Goal: Task Accomplishment & Management: Use online tool/utility

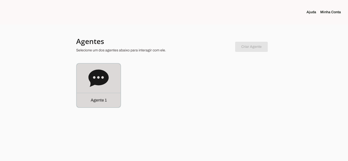
click at [100, 103] on p "Agente 1" at bounding box center [99, 100] width 16 height 6
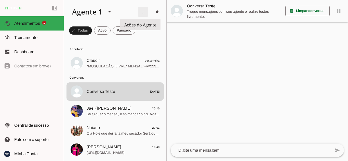
click at [139, 11] on span at bounding box center [143, 12] width 12 height 12
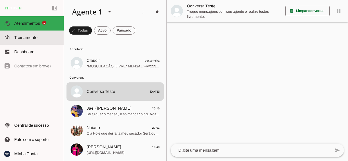
click at [22, 39] on span "Treinamento" at bounding box center [25, 37] width 23 height 4
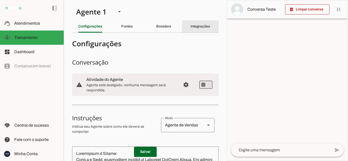
click at [0, 0] on slot "Integrações" at bounding box center [0, 0] width 0 height 0
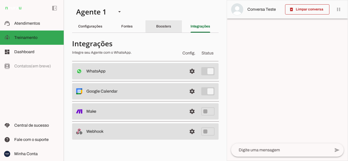
click at [168, 24] on div "Boosters" at bounding box center [163, 26] width 15 height 12
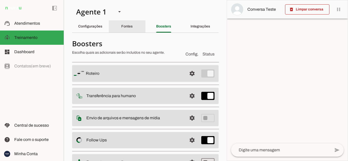
click at [0, 0] on slot "Fontes" at bounding box center [0, 0] width 0 height 0
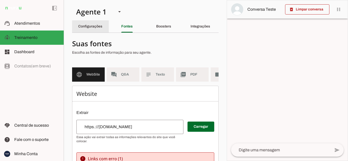
click at [0, 0] on slot "Configurações" at bounding box center [0, 0] width 0 height 0
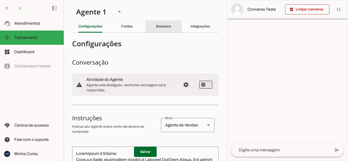
drag, startPoint x: 156, startPoint y: 25, endPoint x: 180, endPoint y: 25, distance: 23.7
click at [0, 0] on slot "Boosters" at bounding box center [0, 0] width 0 height 0
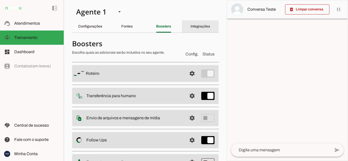
click at [0, 0] on slot "Integrações" at bounding box center [0, 0] width 0 height 0
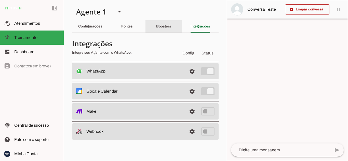
click at [171, 29] on div "Boosters" at bounding box center [163, 26] width 15 height 12
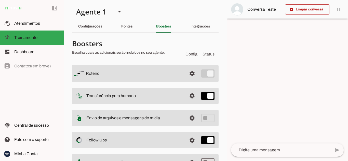
scroll to position [49, 0]
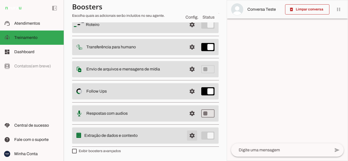
click at [186, 31] on span at bounding box center [192, 25] width 12 height 12
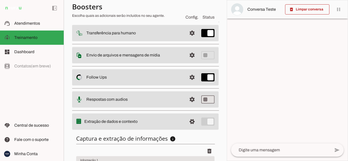
scroll to position [122, 0]
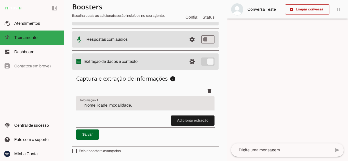
click at [136, 104] on input "Nome, idade, modalidade." at bounding box center [145, 105] width 130 height 6
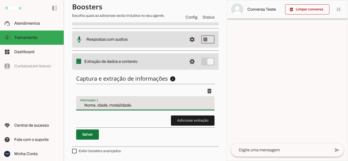
click at [90, 135] on span at bounding box center [87, 135] width 23 height 12
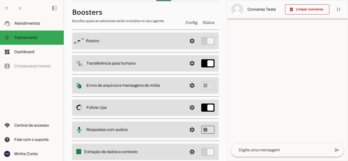
scroll to position [0, 0]
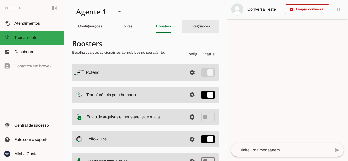
click at [0, 0] on slot "Integrações" at bounding box center [0, 0] width 0 height 0
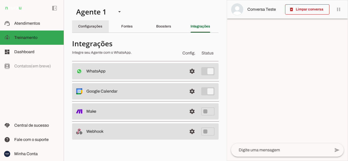
click at [92, 30] on div "Configurações" at bounding box center [90, 26] width 24 height 12
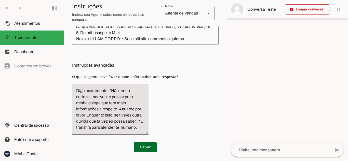
scroll to position [208, 0]
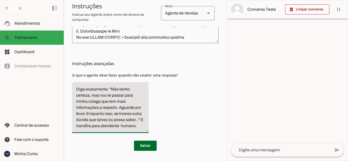
click at [120, 124] on textarea "Diga exatamente: "Não tenho certeza, mas vou te passar para minha colega que te…" at bounding box center [110, 107] width 76 height 43
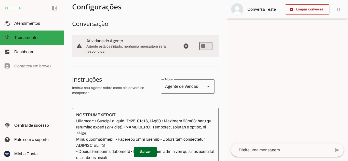
scroll to position [30, 0]
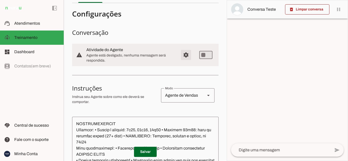
click at [182, 52] on span "Configurações avançadas" at bounding box center [186, 55] width 12 height 12
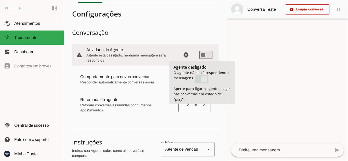
click at [276, 72] on div at bounding box center [287, 80] width 121 height 161
